Goal: Task Accomplishment & Management: Manage account settings

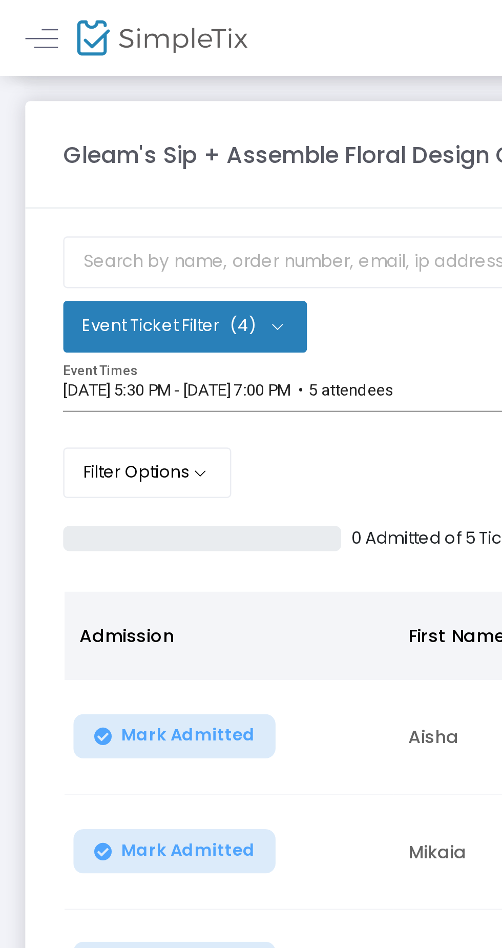
click at [109, 131] on button "Event Ticket Filter (4)" at bounding box center [75, 132] width 99 height 20
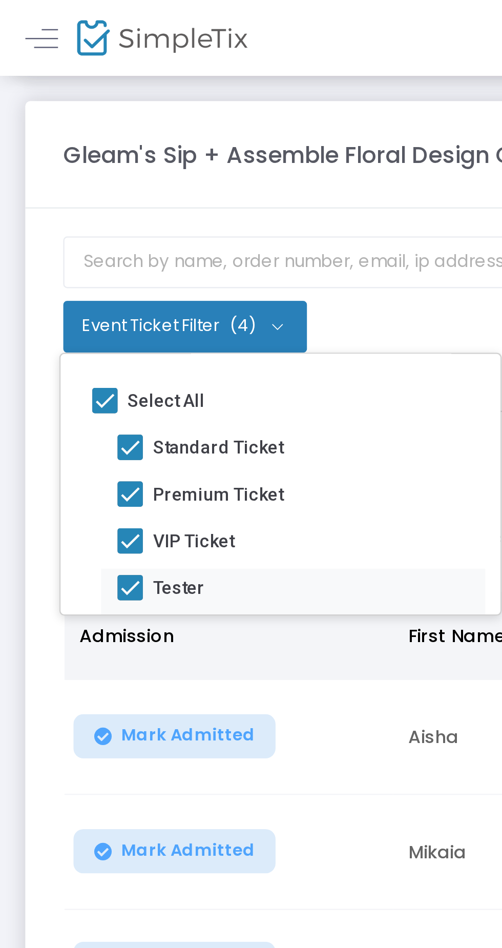
click at [54, 239] on span at bounding box center [53, 238] width 10 height 10
click at [53, 243] on input "Tester" at bounding box center [52, 243] width 1 height 1
checkbox input "false"
click at [56, 239] on span at bounding box center [53, 238] width 10 height 10
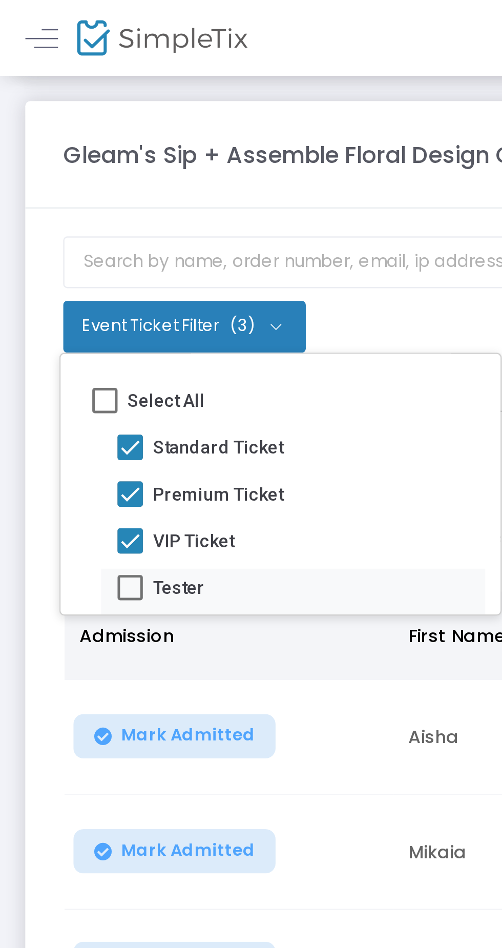
click at [53, 243] on input "Tester" at bounding box center [52, 243] width 1 height 1
checkbox input "true"
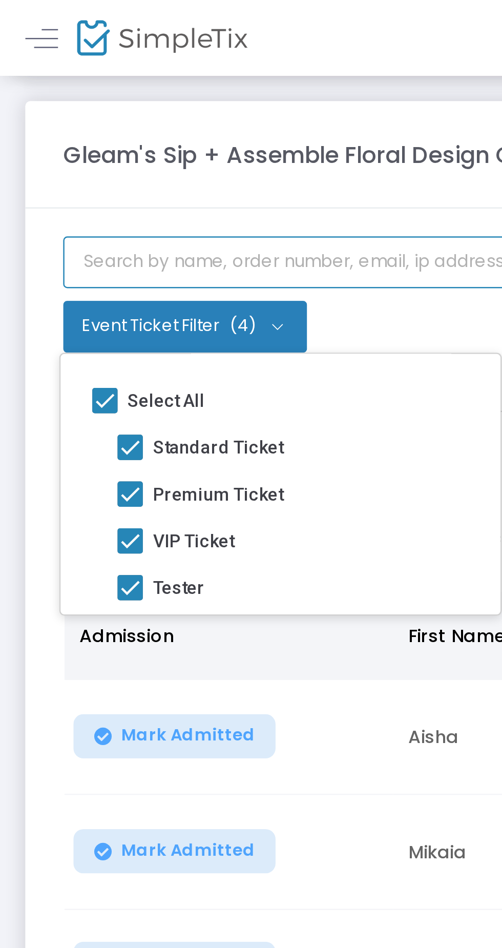
click at [166, 110] on input "text" at bounding box center [251, 106] width 451 height 21
